Goal: Task Accomplishment & Management: Manage account settings

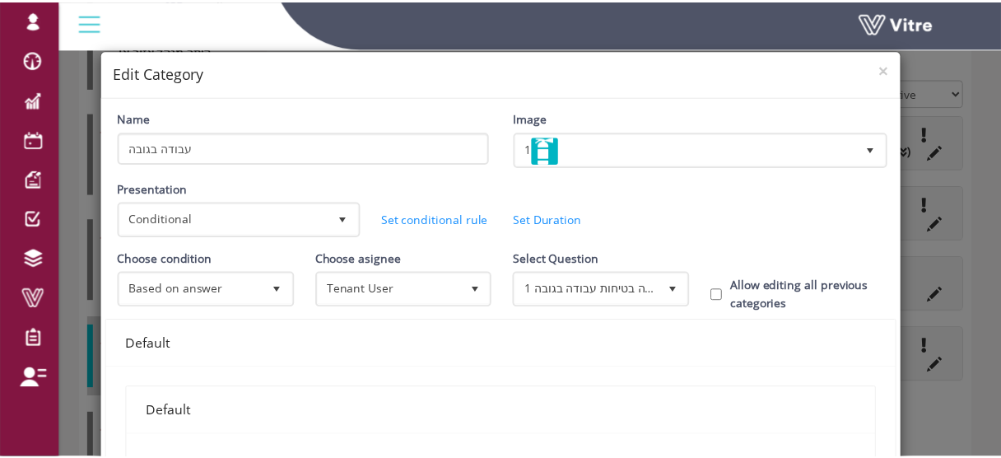
scroll to position [733, 0]
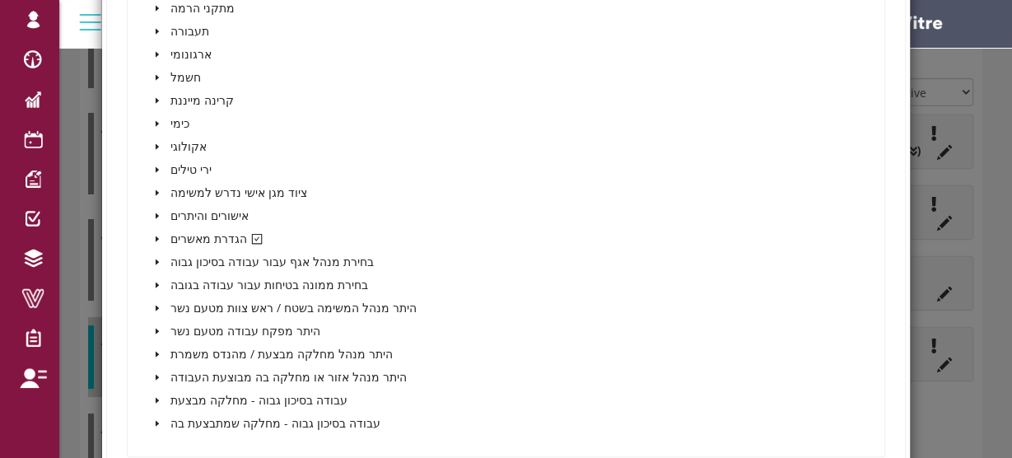
click at [973, 89] on div "× Edit Category Name עבודה בגובה Image 1 1 Presentation Conditional 5 Set Durat…" at bounding box center [506, 229] width 1012 height 458
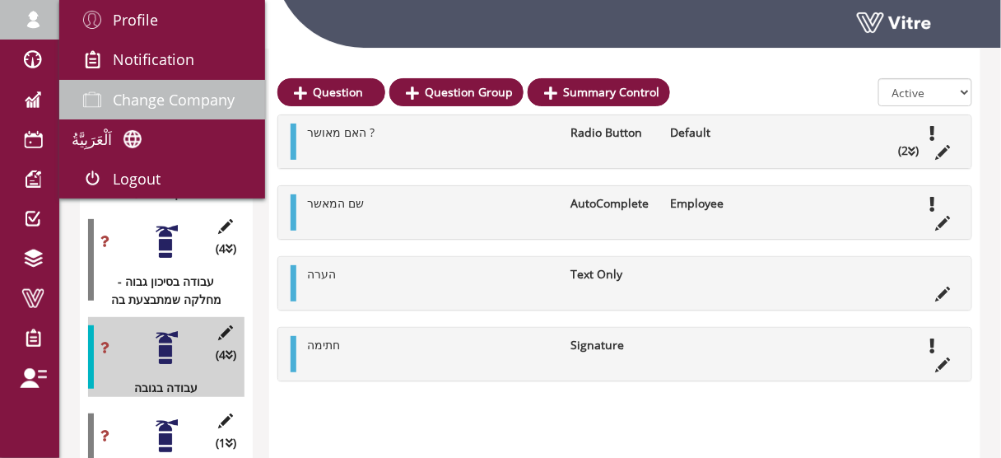
click at [182, 105] on span "Change Company" at bounding box center [174, 100] width 122 height 20
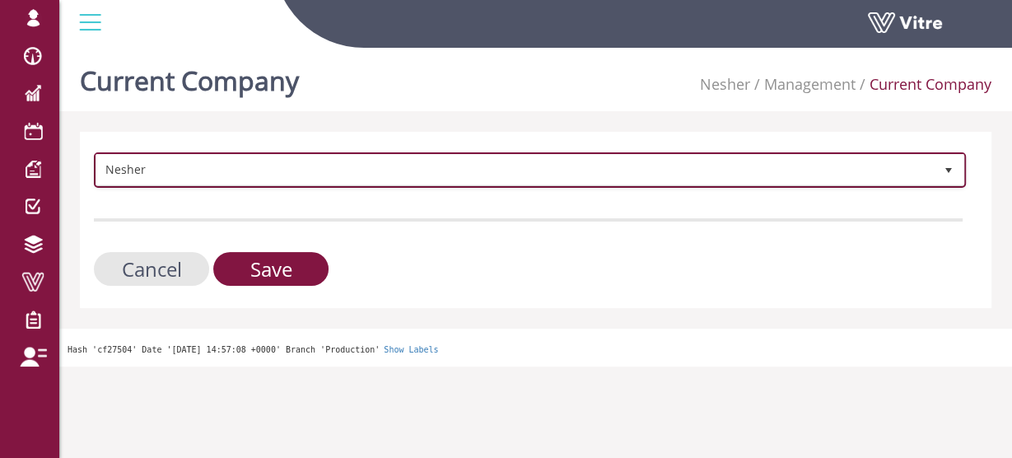
click at [258, 171] on span "Nesher" at bounding box center [514, 170] width 837 height 30
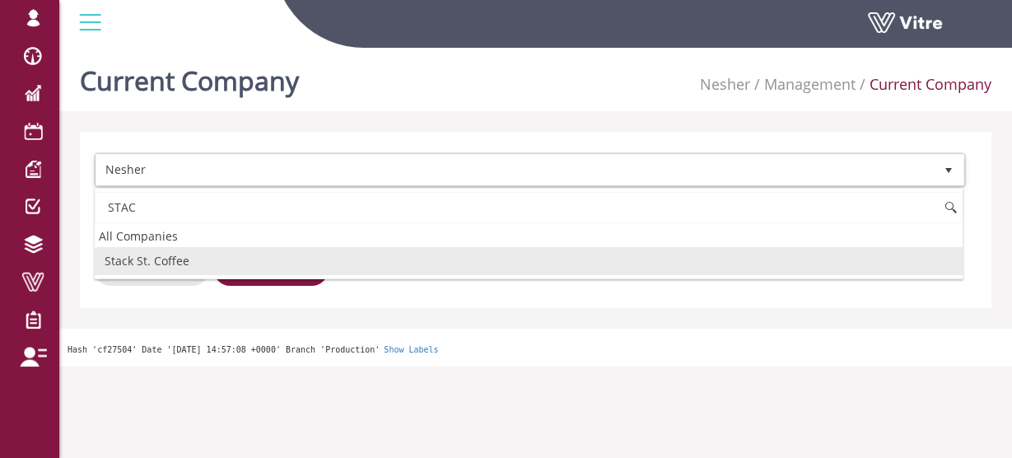
click at [149, 260] on li "Stack St. Coffee" at bounding box center [529, 261] width 868 height 28
type input "STAC"
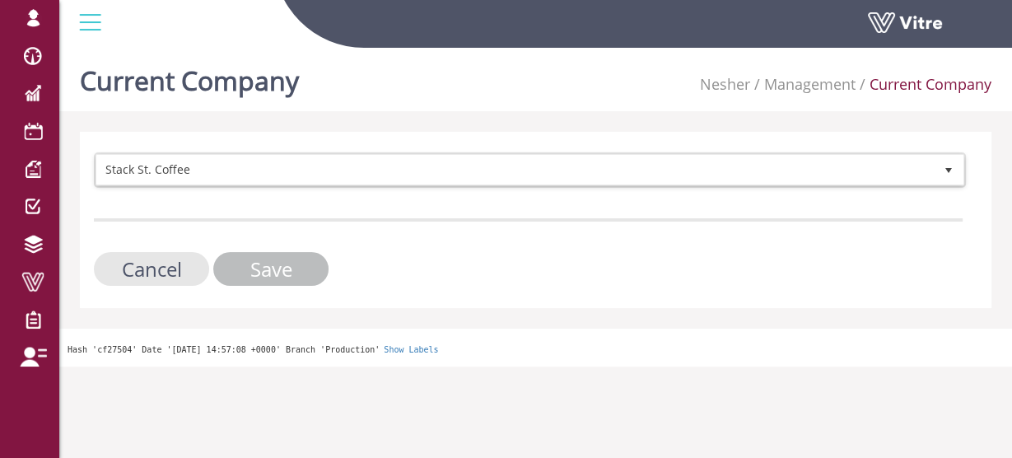
click at [242, 270] on input "Save" at bounding box center [270, 269] width 115 height 34
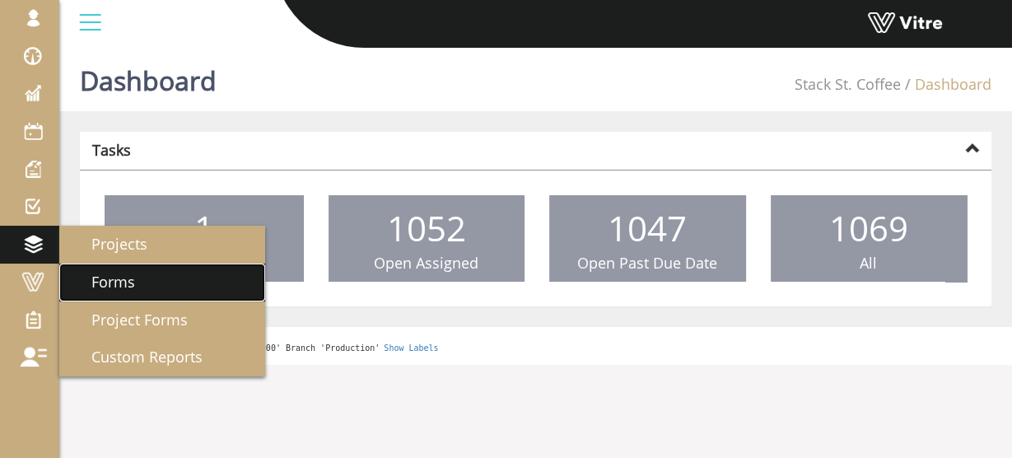
click at [114, 283] on span "Forms" at bounding box center [103, 282] width 63 height 20
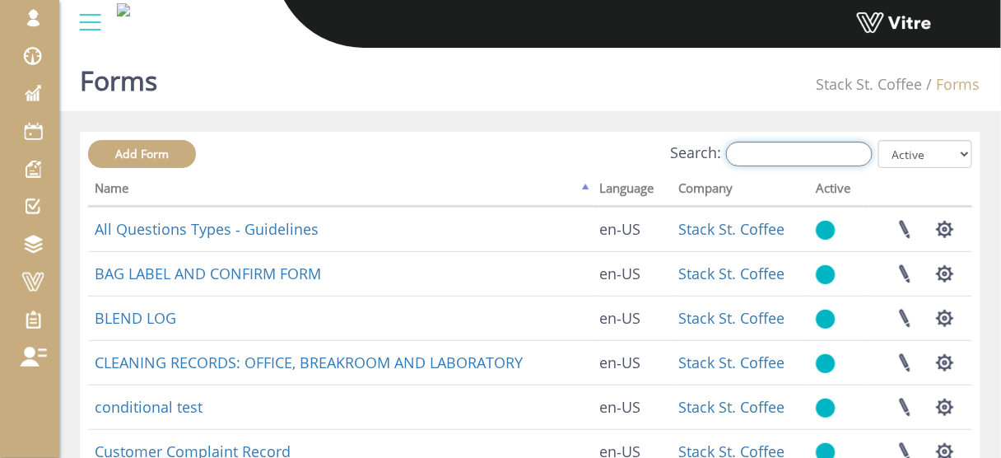
click at [772, 157] on input "Search:" at bounding box center [799, 154] width 147 height 25
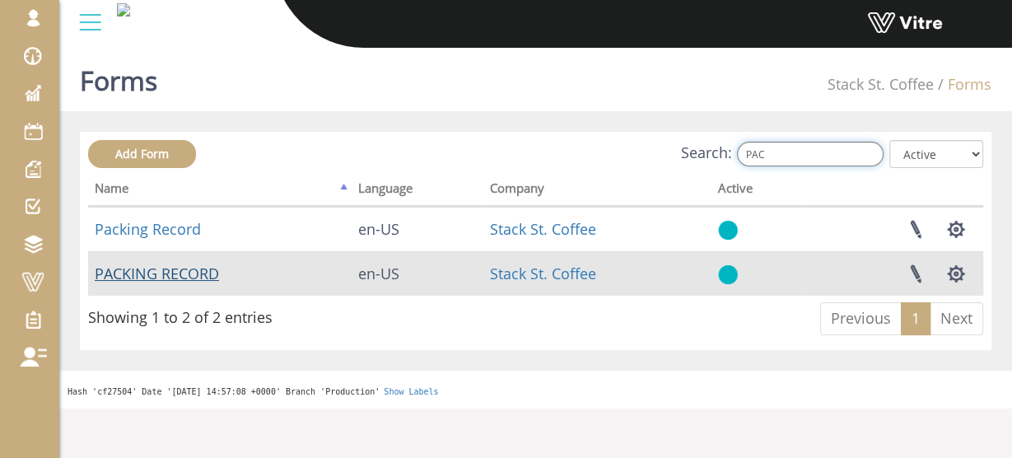
type input "PAC"
click at [181, 279] on link "PACKING RECORD" at bounding box center [157, 274] width 124 height 20
